Goal: Information Seeking & Learning: Understand process/instructions

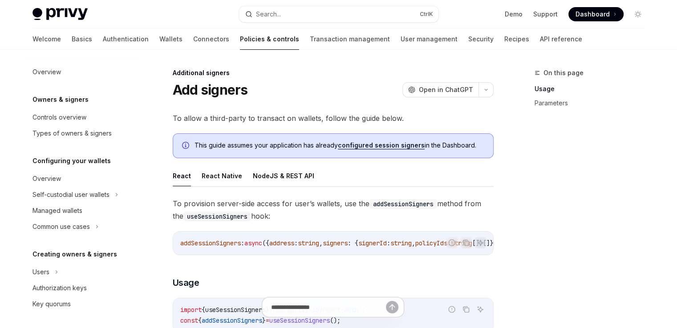
type textarea "*"
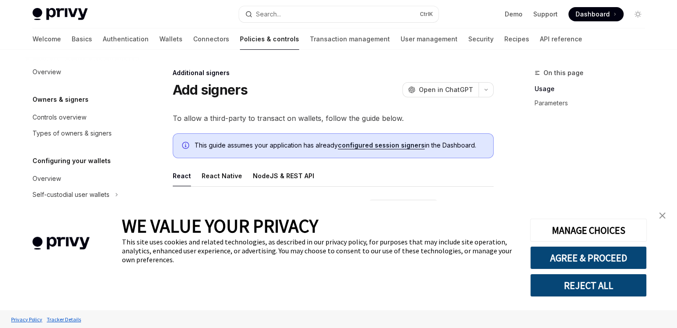
scroll to position [257, 0]
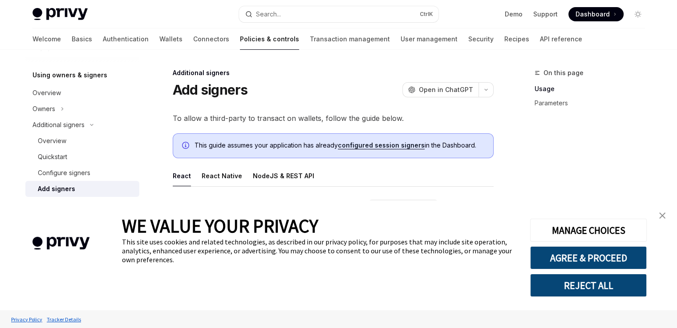
click at [676, 47] on html "Privy Docs home page Search... Ctrl K Demo Support Dashboard Dashboard Search..…" at bounding box center [338, 164] width 677 height 328
click at [355, 146] on link "configured session signers" at bounding box center [381, 146] width 87 height 8
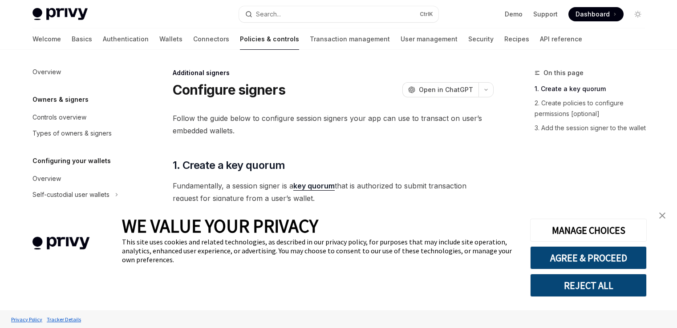
type textarea "*"
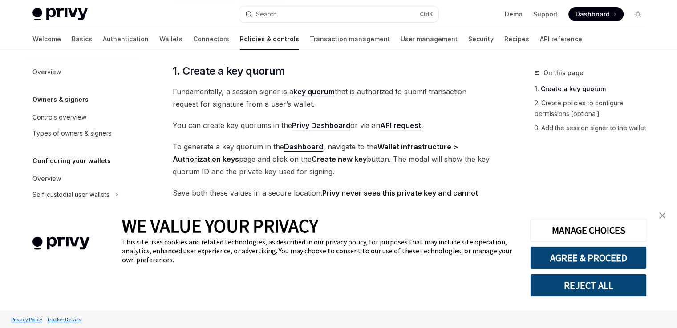
scroll to position [93, 0]
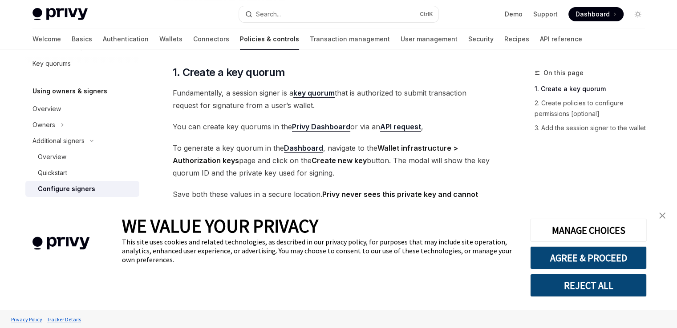
click at [676, 99] on html "Privy Docs home page Search... Ctrl K Demo Support Dashboard Dashboard Search..…" at bounding box center [338, 71] width 677 height 328
drag, startPoint x: 376, startPoint y: 147, endPoint x: 446, endPoint y: 144, distance: 70.4
click at [446, 144] on strong "Wallet infrastructure > Authorization keys" at bounding box center [315, 154] width 285 height 21
click at [408, 157] on img at bounding box center [412, 159] width 10 height 10
click at [533, 170] on div "On this page 1. Create a key quorum 2. Create policies to configure permissions…" at bounding box center [584, 198] width 135 height 261
